Goal: Transaction & Acquisition: Purchase product/service

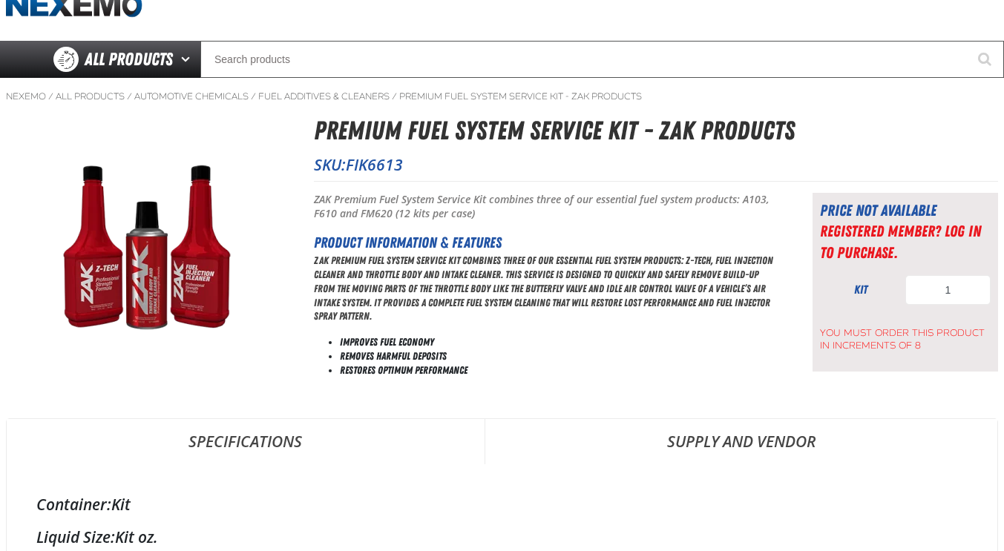
scroll to position [62, 0]
click at [597, 374] on li "Restores Optimum Performance" at bounding box center [558, 370] width 436 height 14
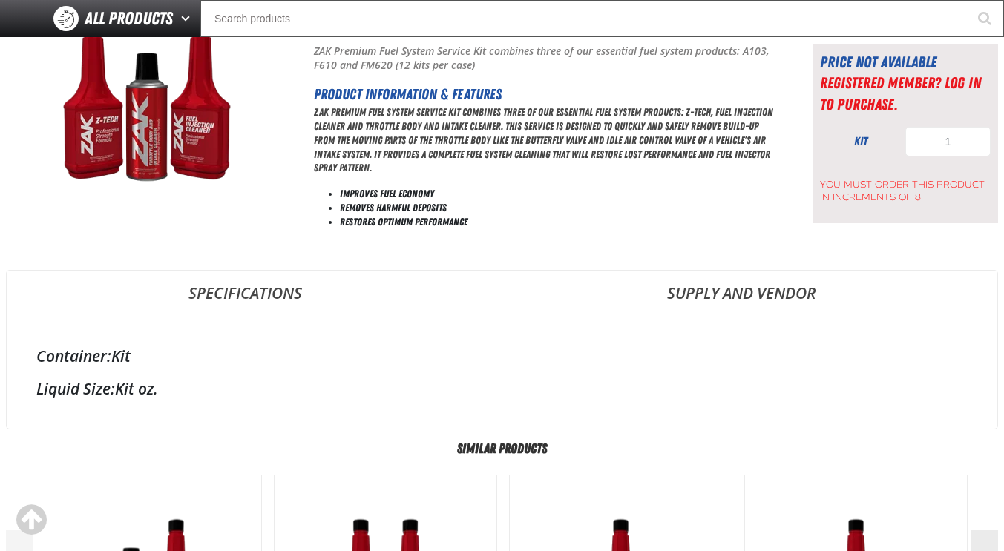
scroll to position [0, 0]
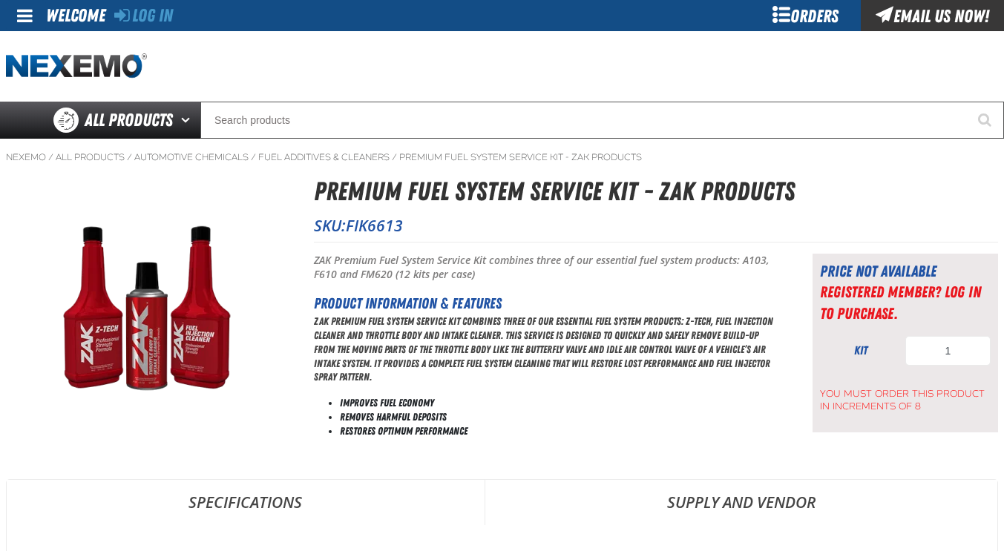
click at [807, 16] on div "Orders" at bounding box center [805, 15] width 111 height 31
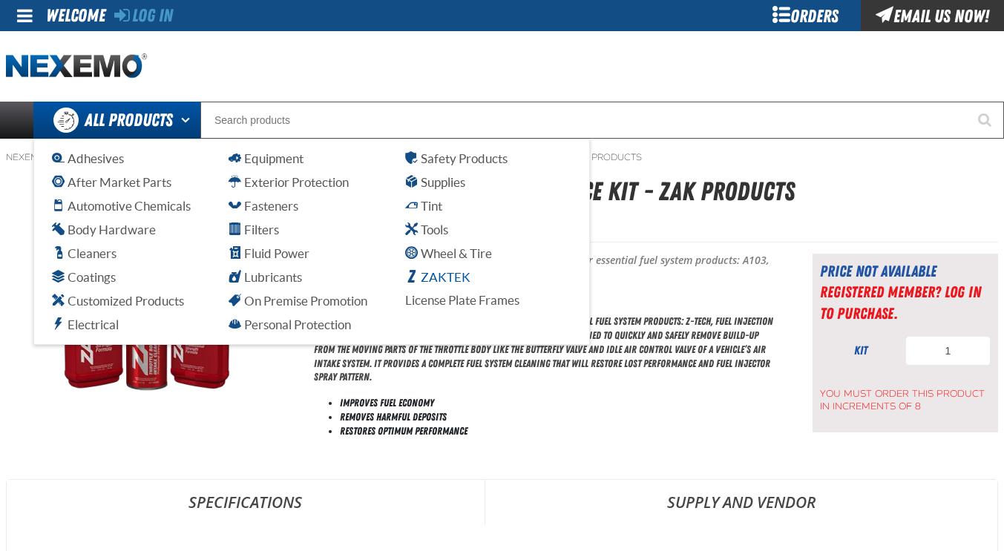
click at [430, 283] on span "ZAKTEK" at bounding box center [437, 277] width 65 height 14
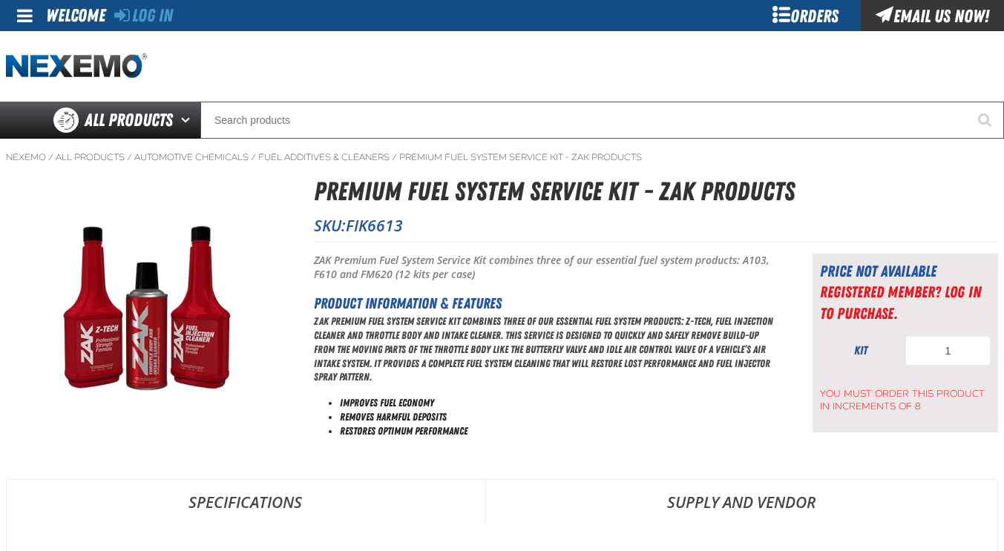
click at [23, 13] on span at bounding box center [25, 16] width 16 height 18
click at [640, 376] on p "ZAK Premium Fuel System Service Kit combines three of our essential fuel system…" at bounding box center [545, 350] width 462 height 70
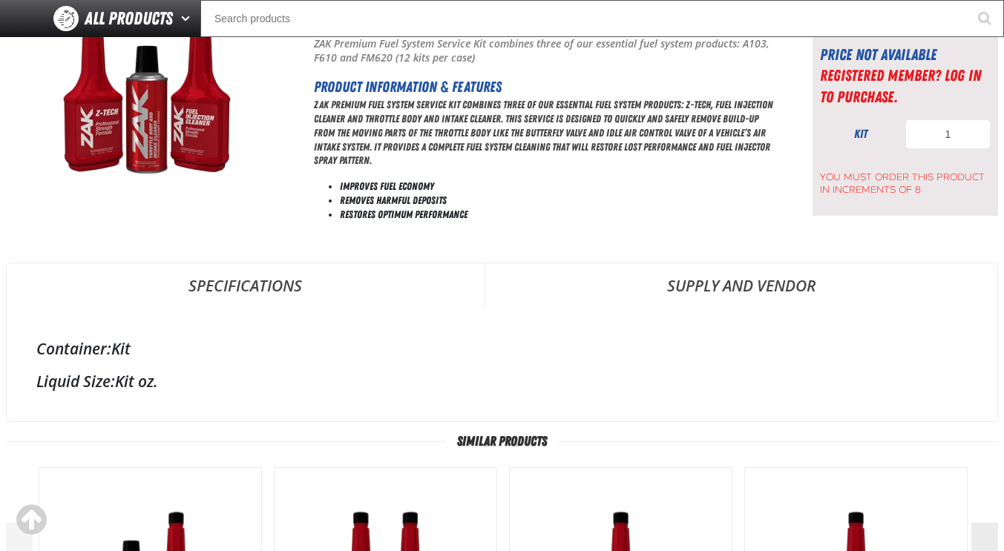
scroll to position [180, 0]
click at [736, 295] on link "Supply and Vendor" at bounding box center [741, 285] width 513 height 45
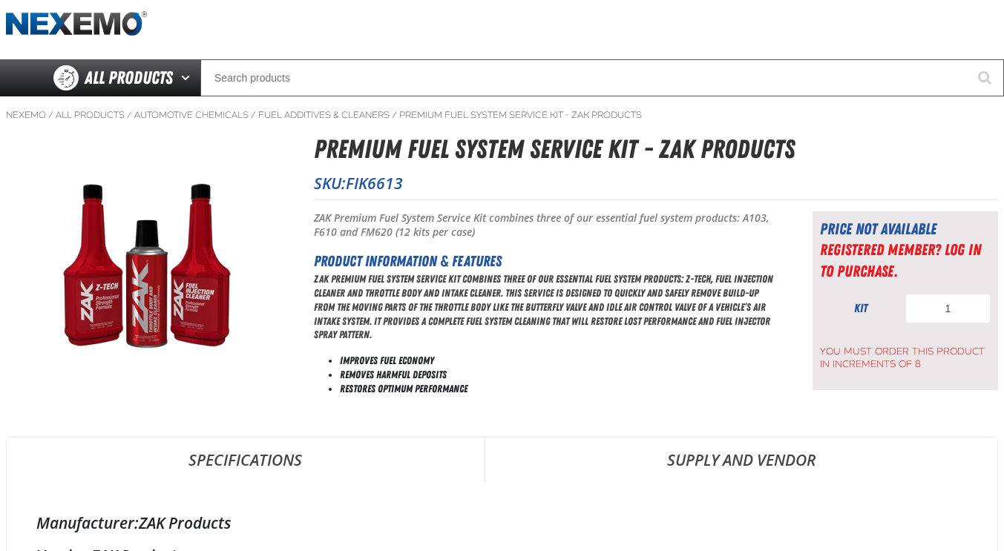
scroll to position [42, 0]
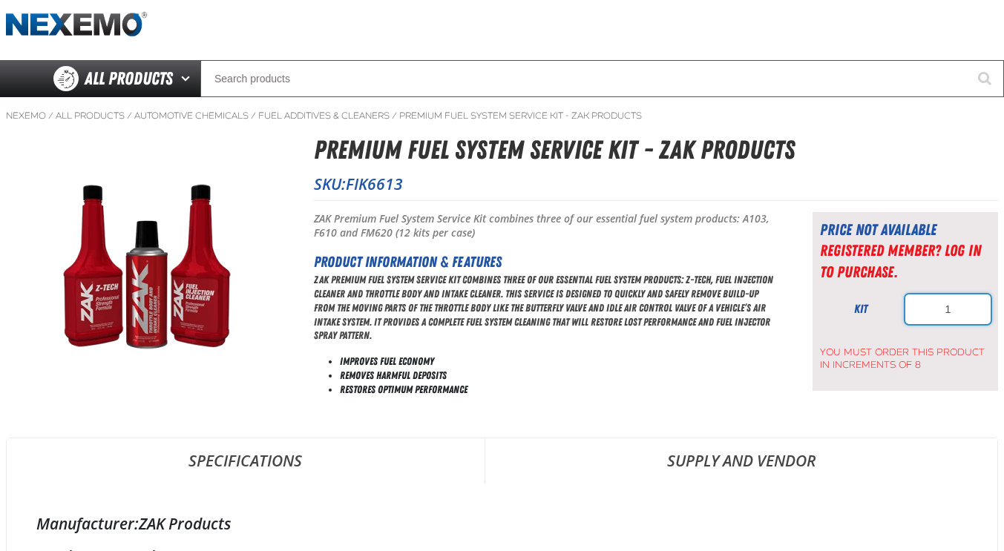
click at [969, 313] on input "1" at bounding box center [947, 310] width 85 height 30
type input "8"
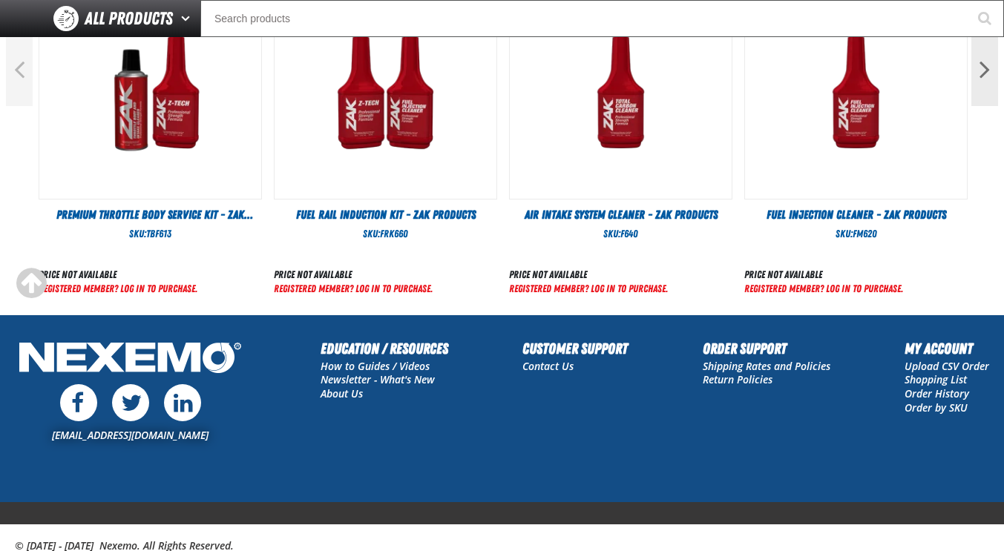
scroll to position [672, 0]
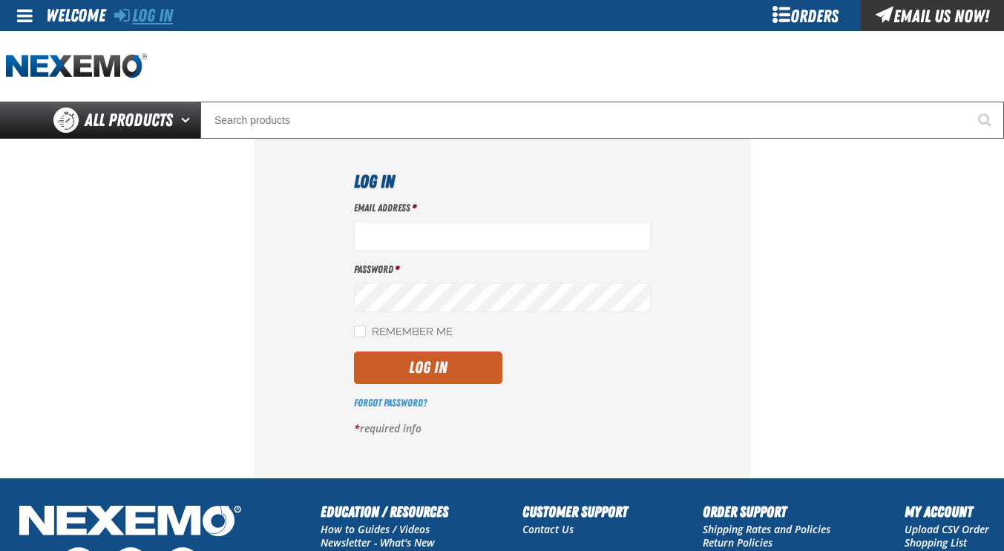
click at [152, 21] on link "Log In" at bounding box center [143, 15] width 59 height 21
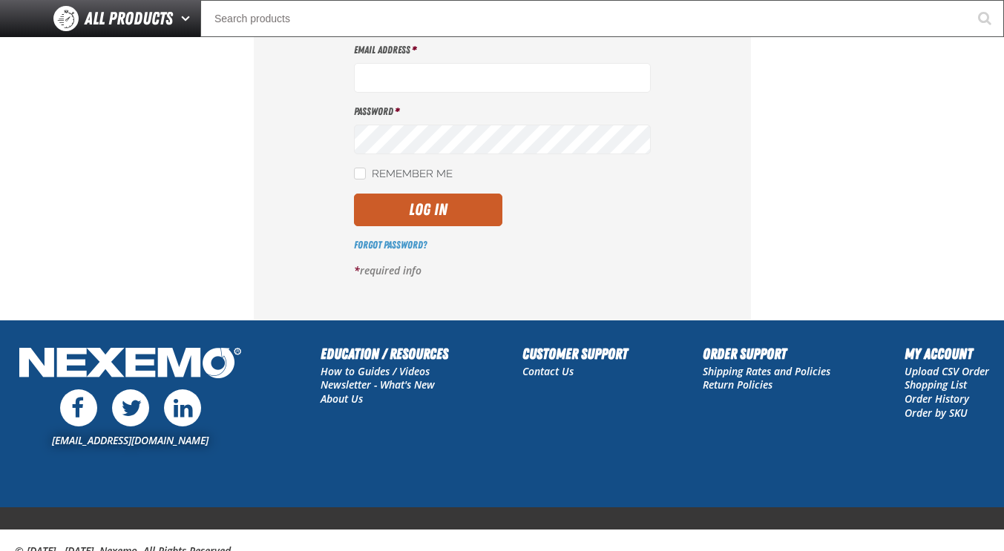
scroll to position [122, 0]
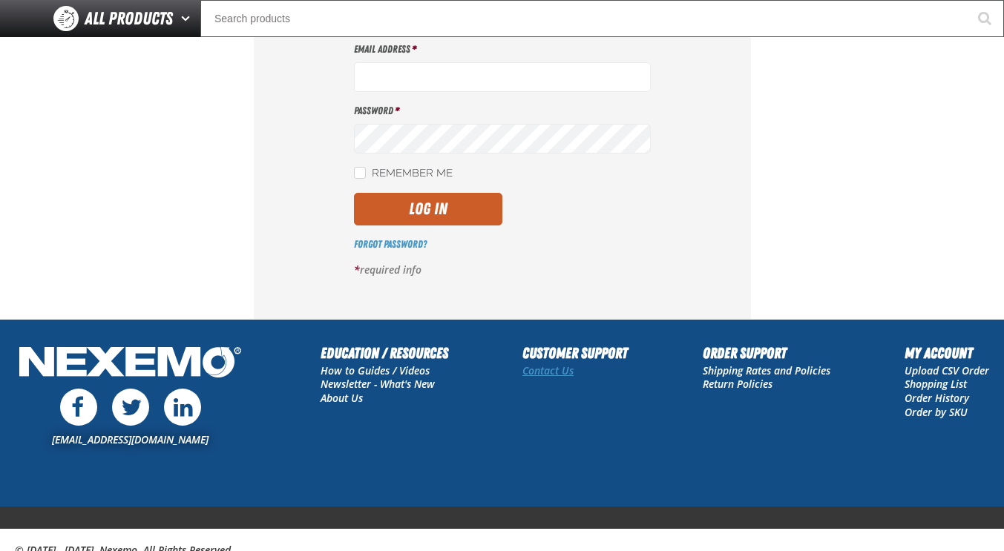
click at [551, 373] on link "Contact Us" at bounding box center [547, 371] width 51 height 14
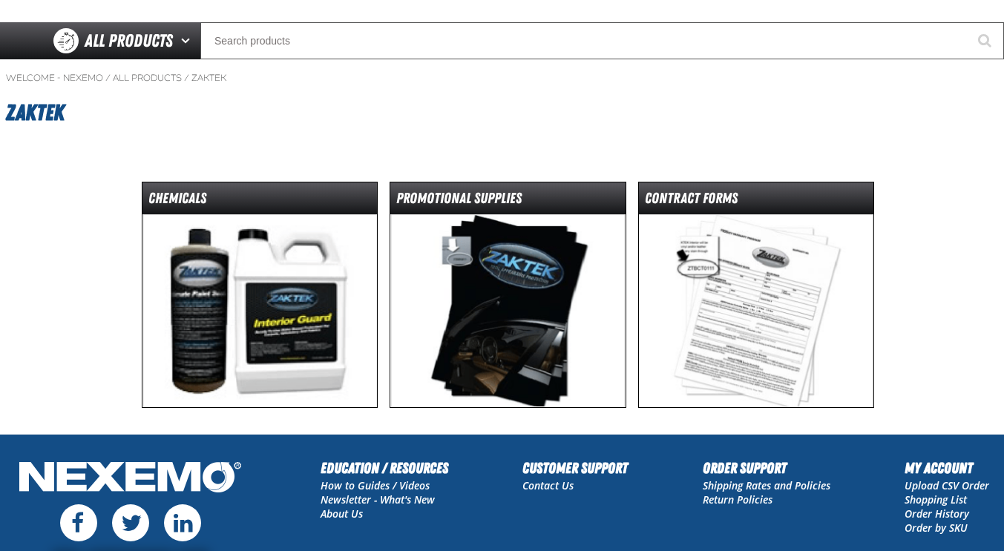
scroll to position [78, 0]
